Goal: Find specific page/section: Find specific page/section

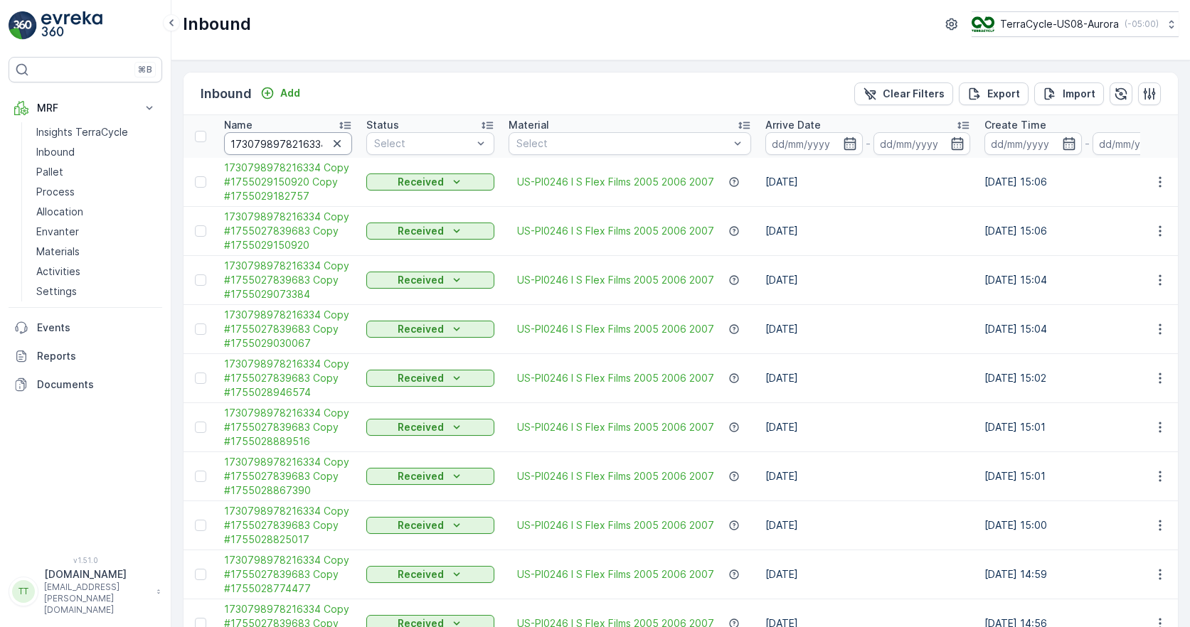
click at [295, 147] on input "1730798978216334" at bounding box center [288, 143] width 128 height 23
paste input "[US_VEHICLE_IDENTIFICATION_NUMBER]"
type input "1ZB799H29037488956"
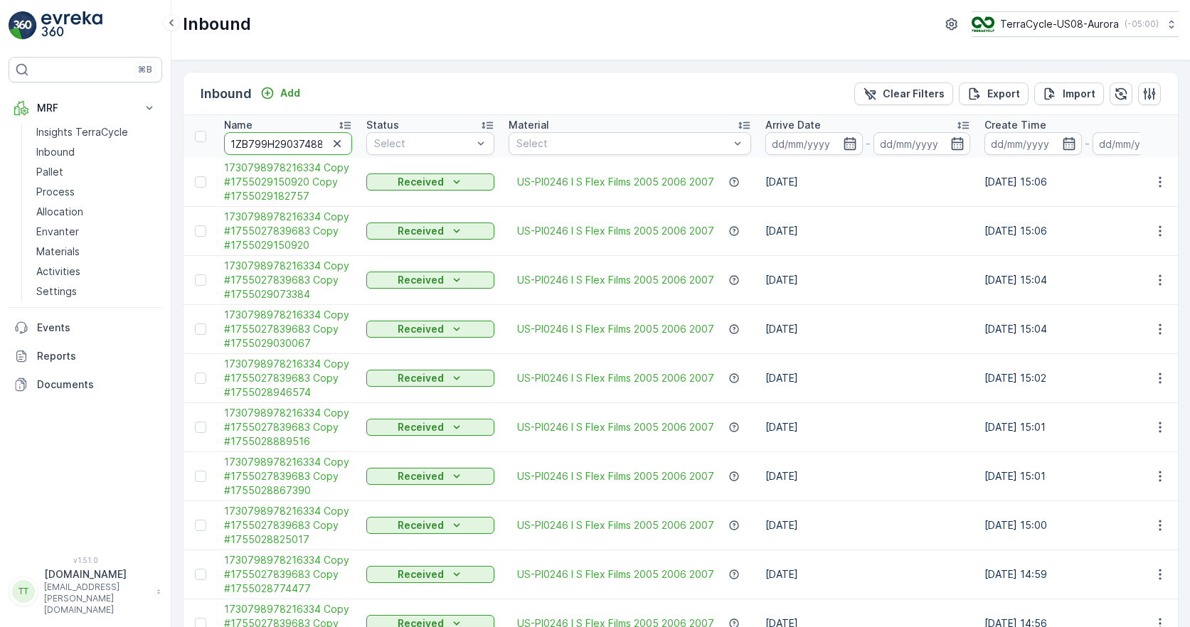
scroll to position [0, 18]
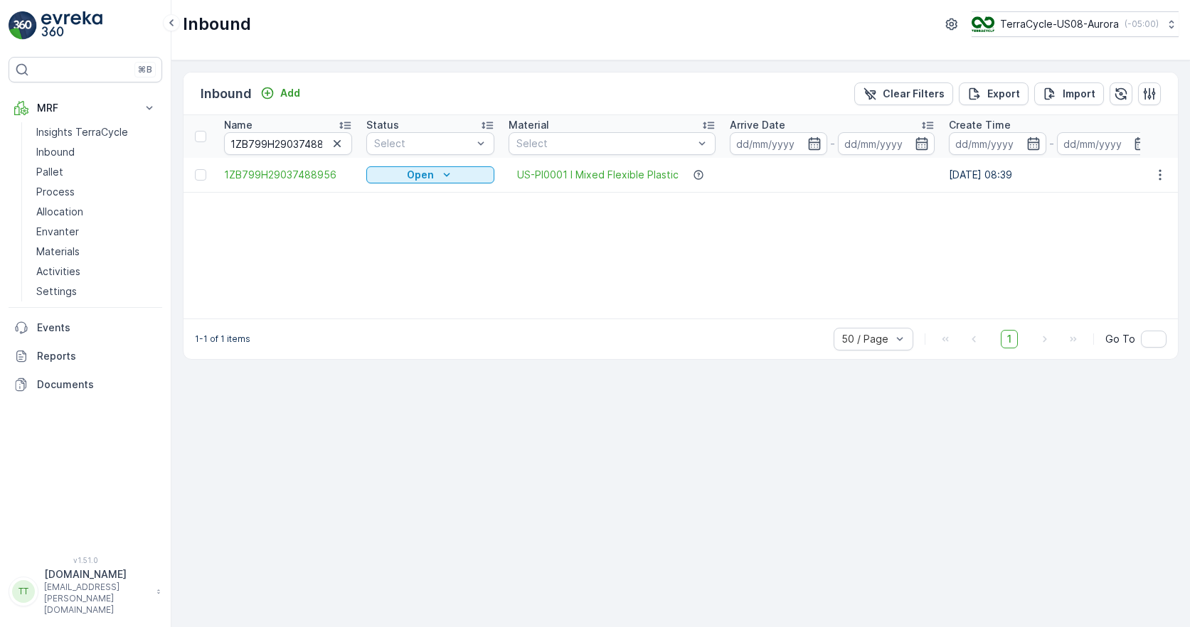
click at [275, 141] on input "1ZB799H29037488956" at bounding box center [288, 143] width 128 height 23
paste input "9557289"
type input "1ZB799H29039557289"
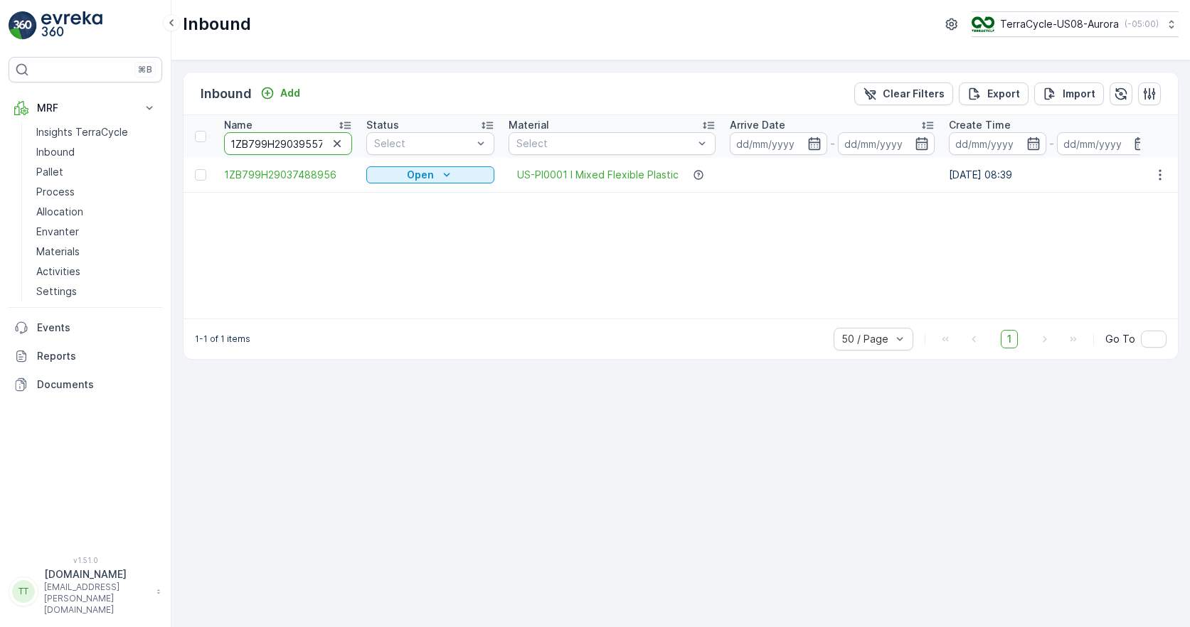
scroll to position [0, 18]
click at [335, 142] on icon "button" at bounding box center [337, 144] width 14 height 14
